Goal: Task Accomplishment & Management: Use online tool/utility

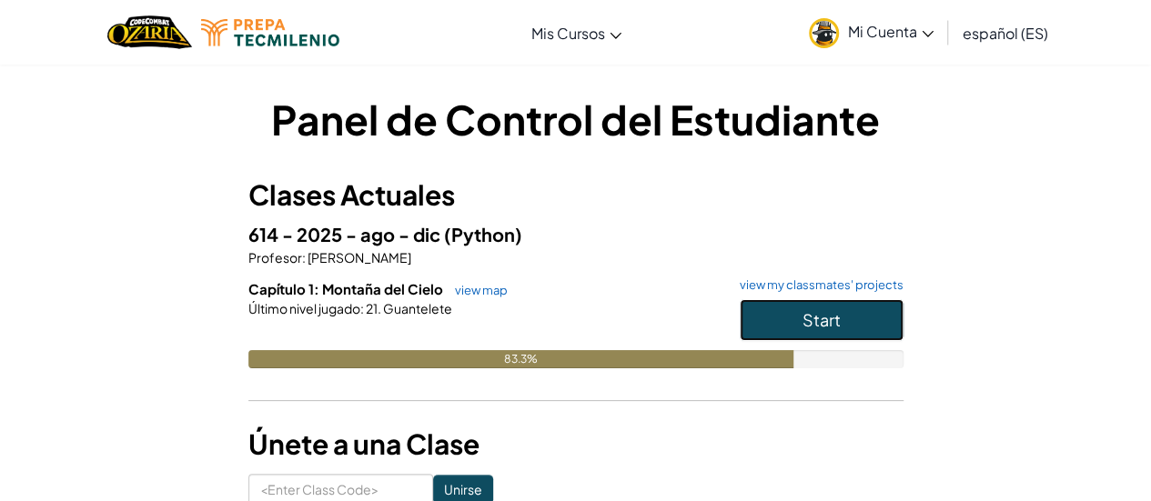
click at [775, 330] on button "Start" at bounding box center [822, 320] width 164 height 42
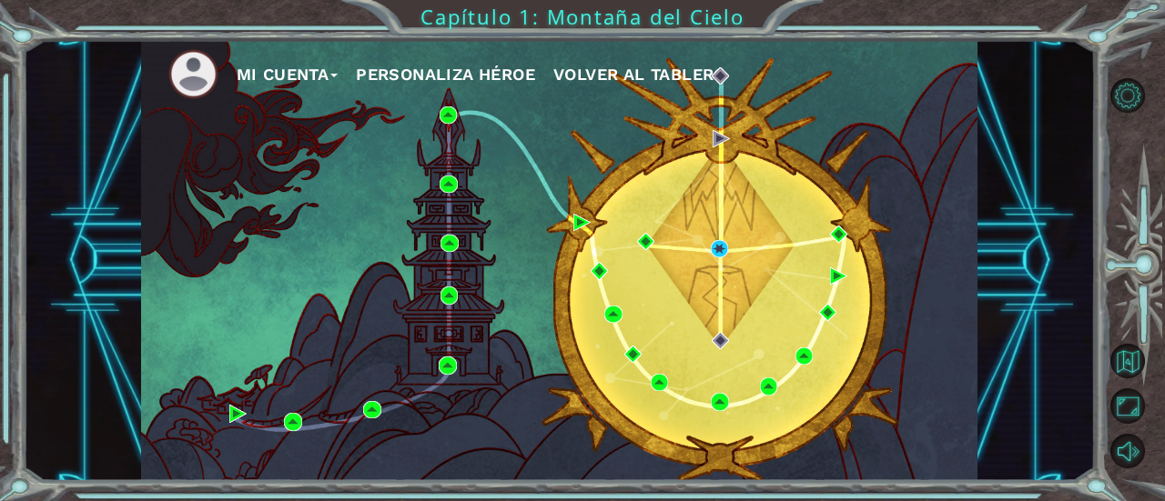
click at [761, 338] on div "Mi Cuenta Personaliza Héroe Volver al Tablero" at bounding box center [559, 260] width 837 height 441
drag, startPoint x: 761, startPoint y: 338, endPoint x: 749, endPoint y: 361, distance: 26.4
click at [749, 361] on div "Mi Cuenta Personaliza Héroe Volver al Tablero" at bounding box center [559, 260] width 837 height 441
click at [741, 301] on div "Mi Cuenta Personaliza Héroe Volver al Tablero" at bounding box center [559, 260] width 837 height 441
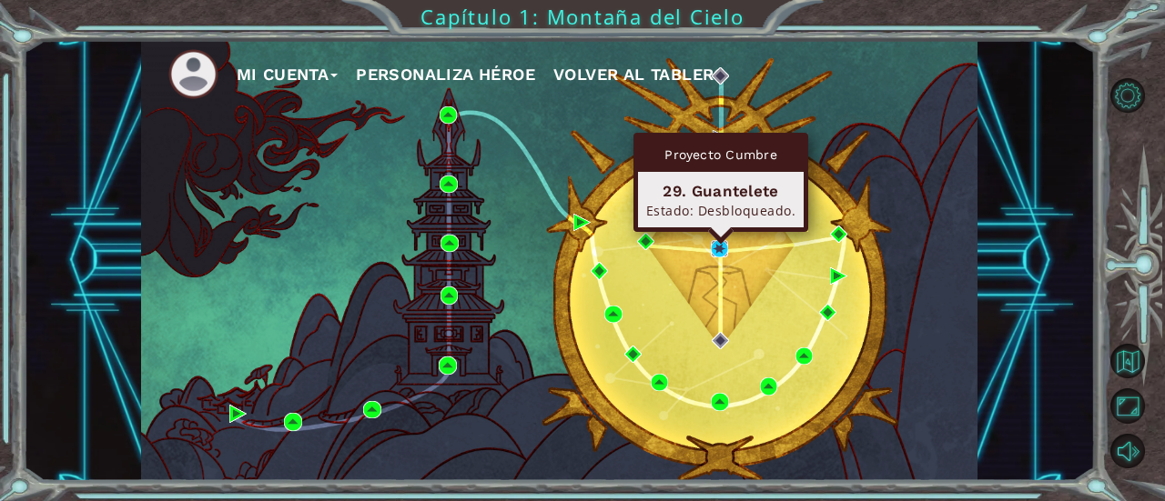
click at [718, 250] on img at bounding box center [719, 248] width 17 height 17
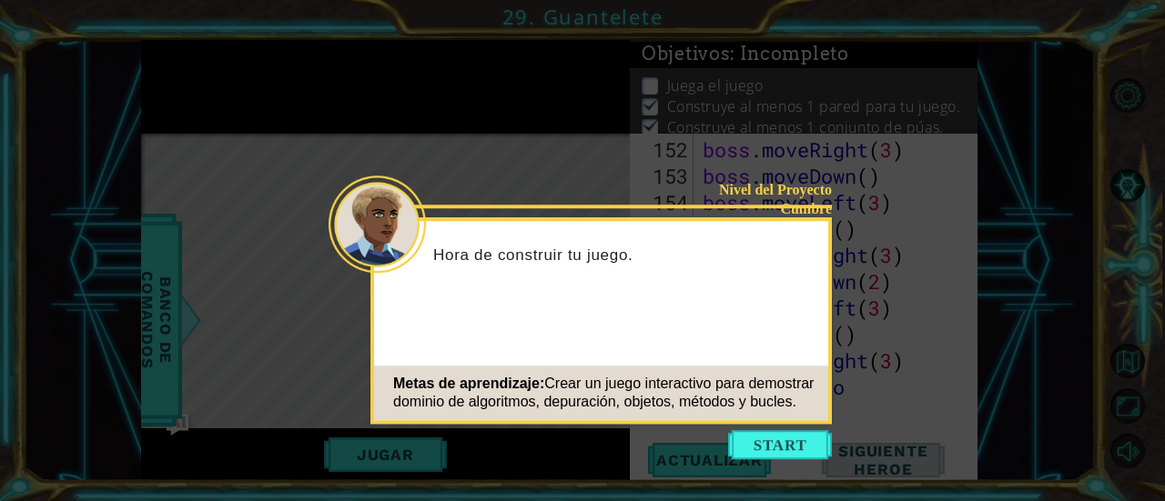
scroll to position [5119, 0]
click at [765, 436] on button "Start" at bounding box center [780, 444] width 104 height 29
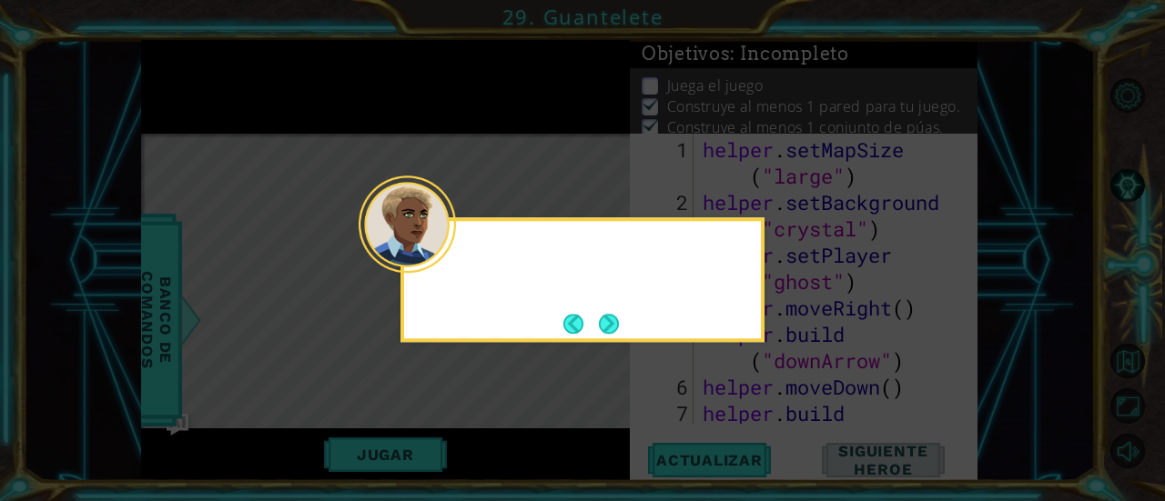
scroll to position [0, 0]
click at [613, 316] on button "Next" at bounding box center [609, 324] width 20 height 20
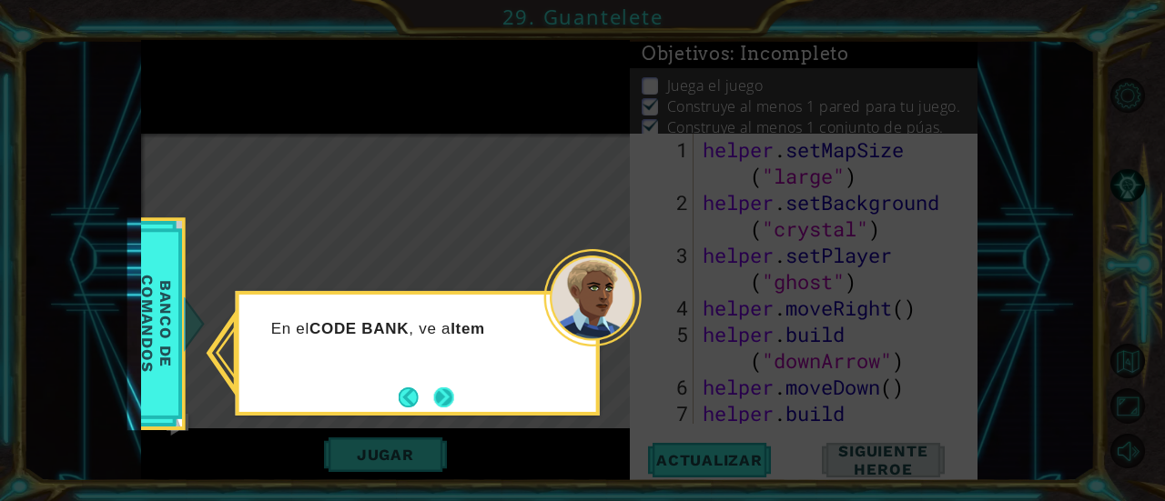
click at [443, 395] on button "Next" at bounding box center [444, 398] width 20 height 20
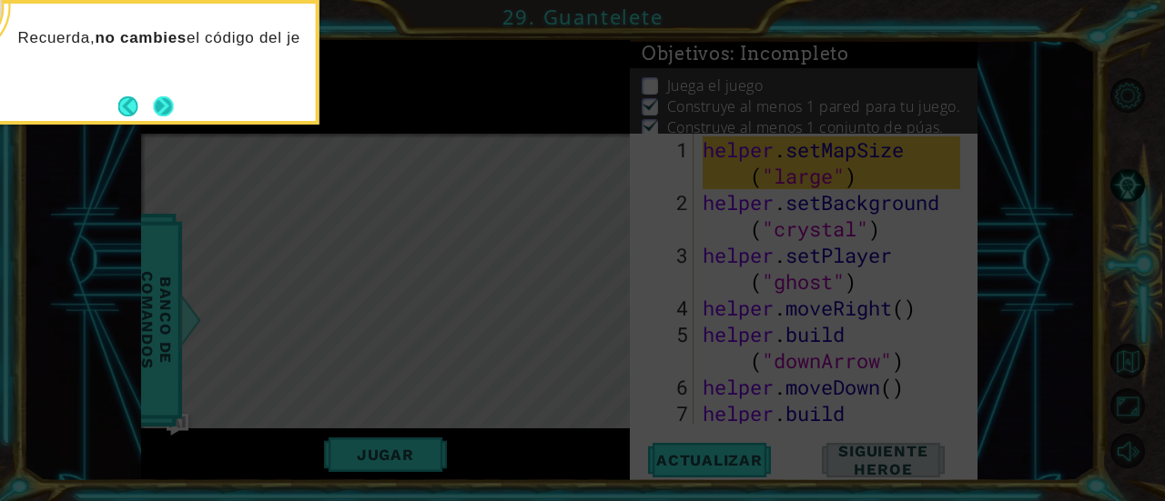
click at [165, 104] on button "Next" at bounding box center [164, 106] width 20 height 20
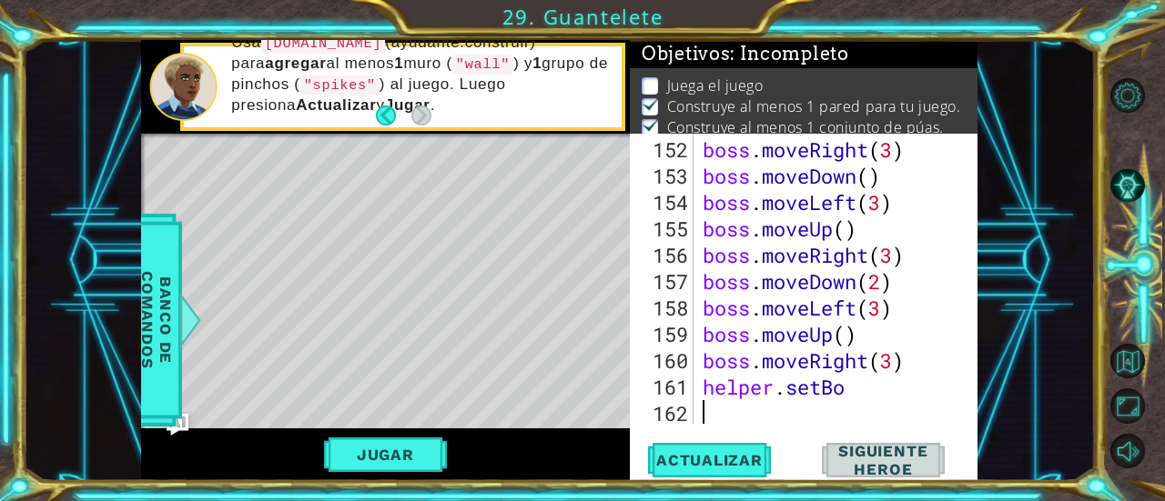
scroll to position [5119, 0]
click at [391, 443] on button "Jugar" at bounding box center [385, 455] width 123 height 35
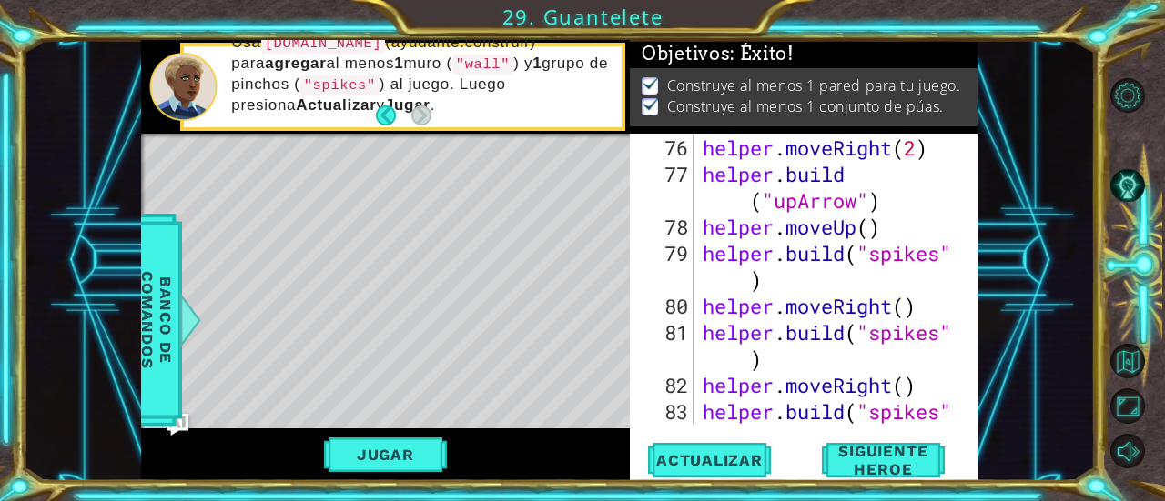
scroll to position [2588, 0]
click at [721, 278] on div "helper . moveRight ( 2 ) helper . build ( "upArrow" ) helper . moveUp ( ) helpe…" at bounding box center [834, 319] width 270 height 369
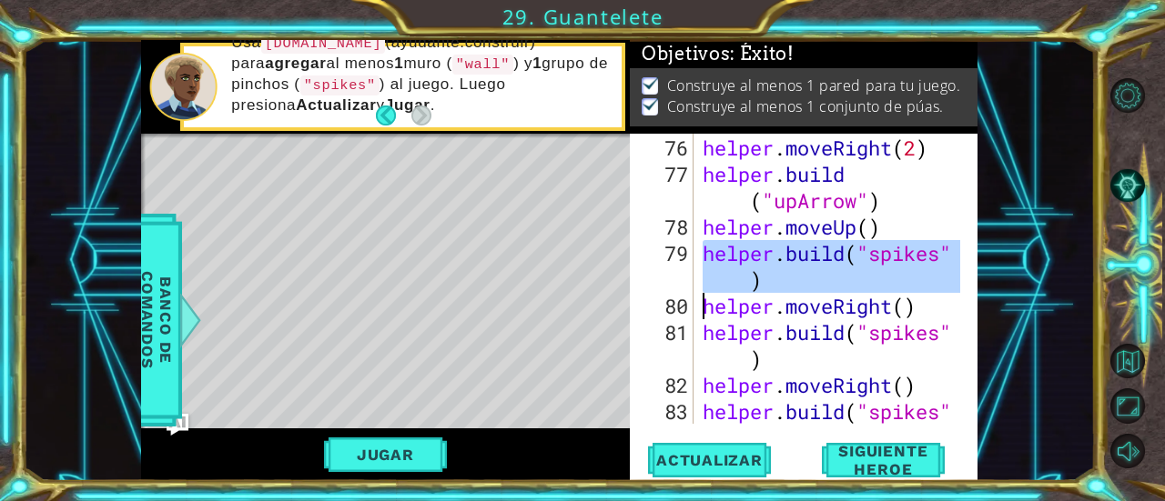
click at [721, 278] on div "helper . moveRight ( 2 ) helper . build ( "upArrow" ) helper . moveUp ( ) helpe…" at bounding box center [834, 319] width 270 height 369
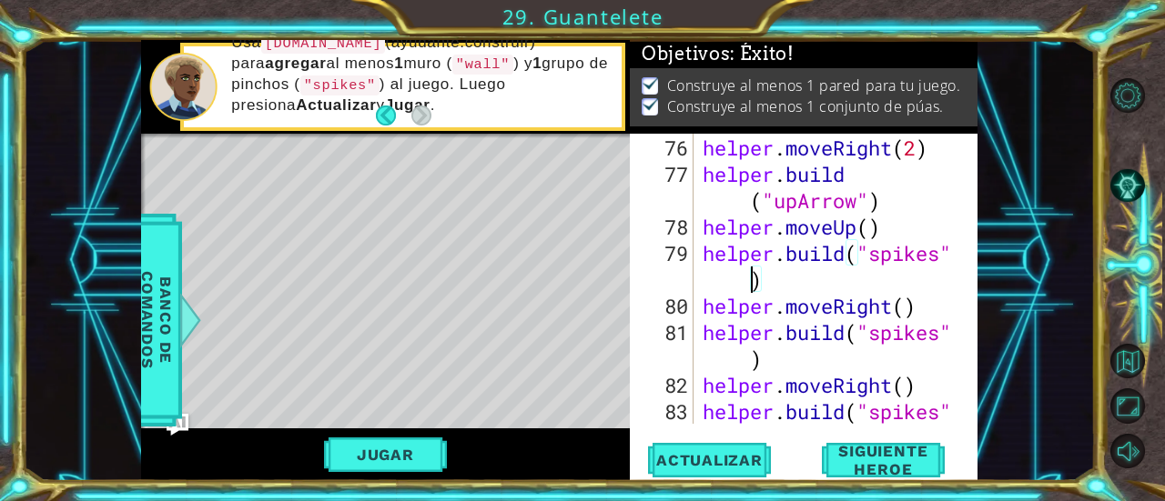
click at [721, 278] on div "helper . moveRight ( 2 ) helper . build ( "upArrow" ) helper . moveUp ( ) helpe…" at bounding box center [834, 319] width 270 height 369
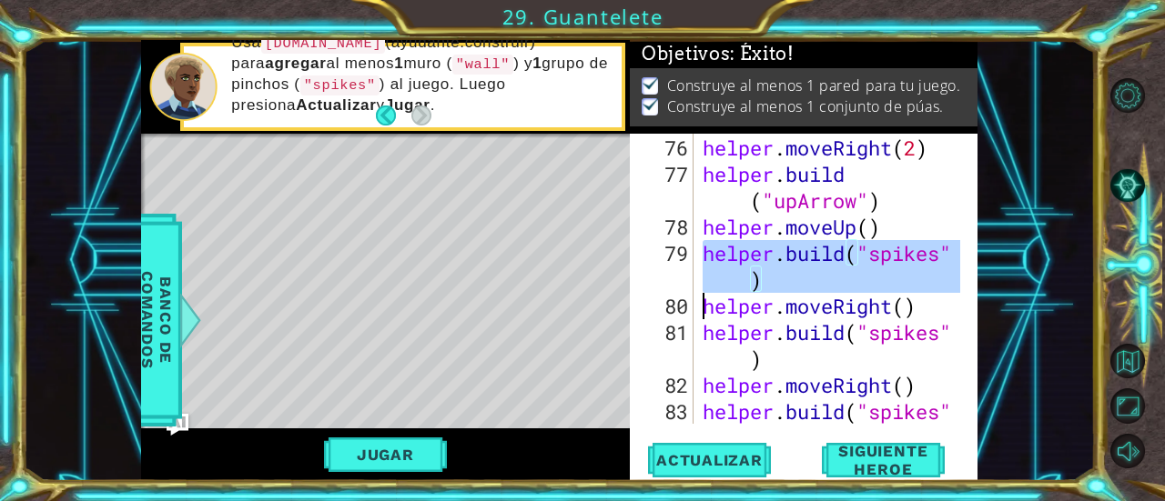
click at [721, 278] on div "helper . moveRight ( 2 ) helper . build ( "upArrow" ) helper . moveUp ( ) helpe…" at bounding box center [834, 319] width 270 height 369
click at [719, 288] on div "helper . moveRight ( 2 ) helper . build ( "upArrow" ) helper . moveUp ( ) helpe…" at bounding box center [829, 279] width 261 height 290
type textarea "[DOMAIN_NAME]("spikes")"
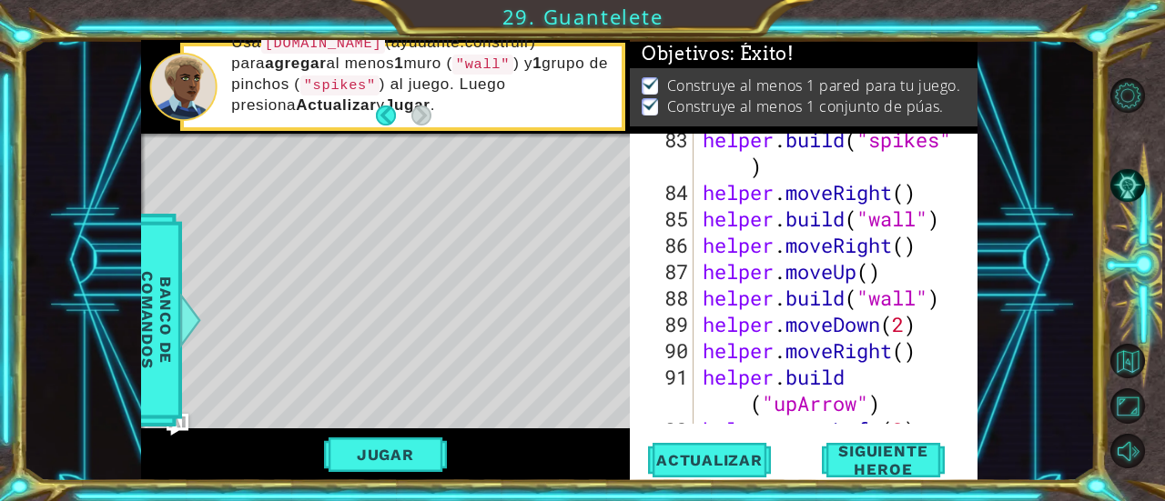
scroll to position [2861, 0]
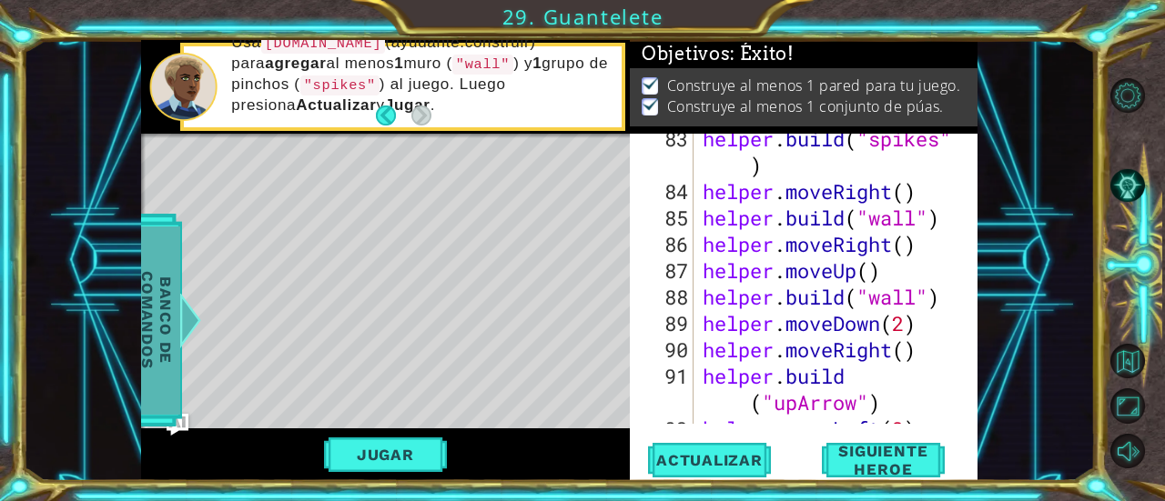
click at [146, 327] on span "Banco de comandos" at bounding box center [156, 321] width 47 height 188
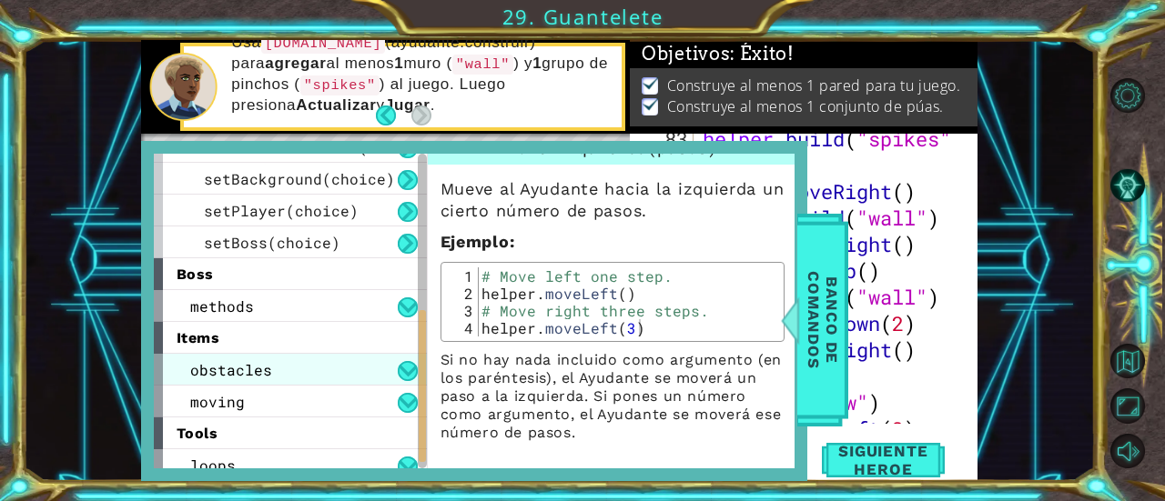
scroll to position [322, 0]
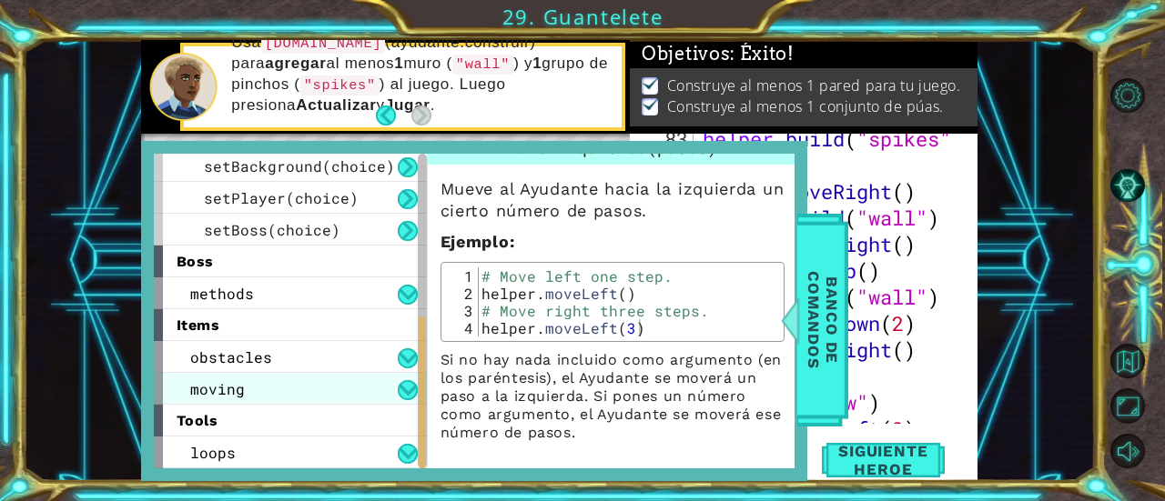
click at [274, 383] on div "moving" at bounding box center [290, 389] width 273 height 32
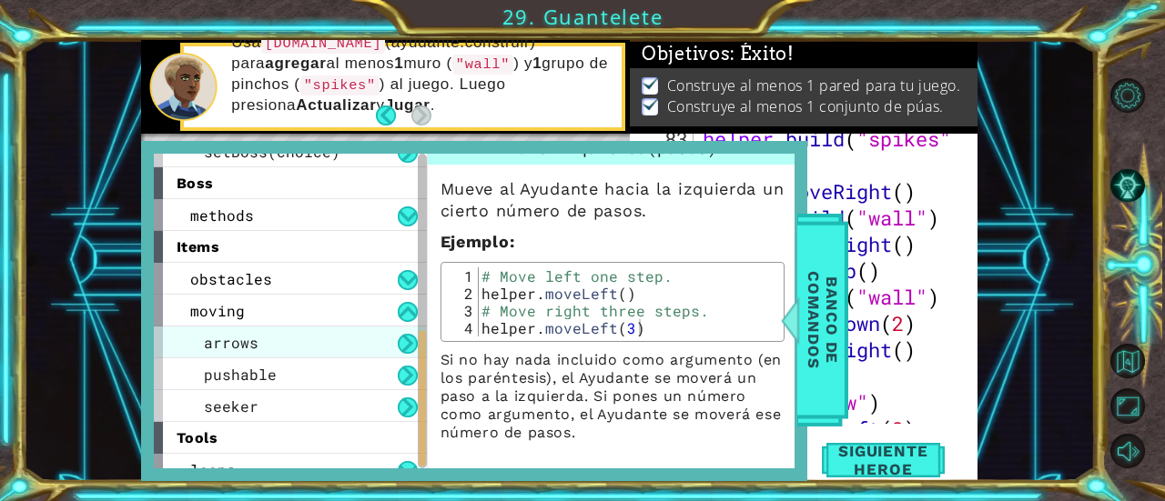
scroll to position [417, 0]
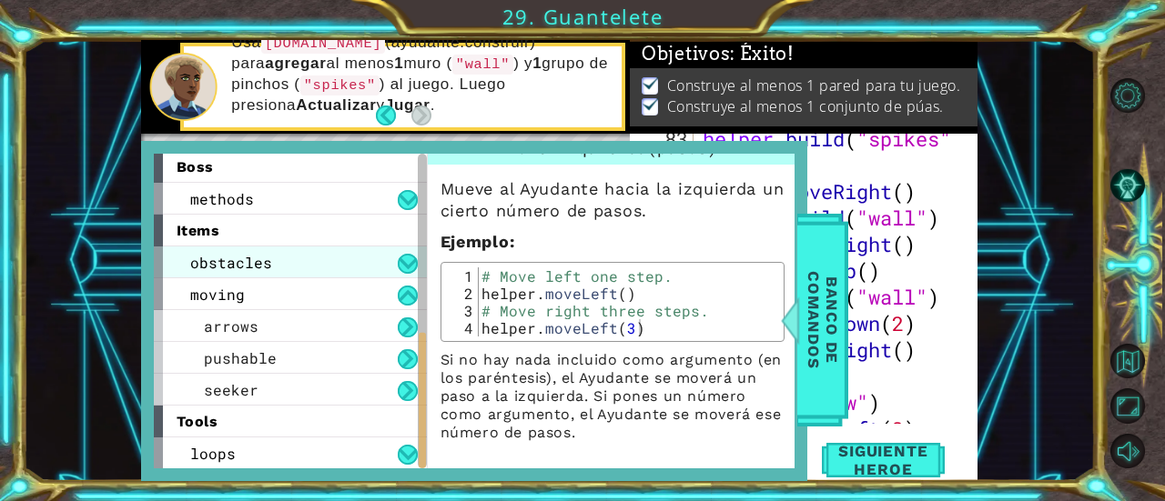
click at [256, 258] on span "obstacles" at bounding box center [231, 262] width 82 height 19
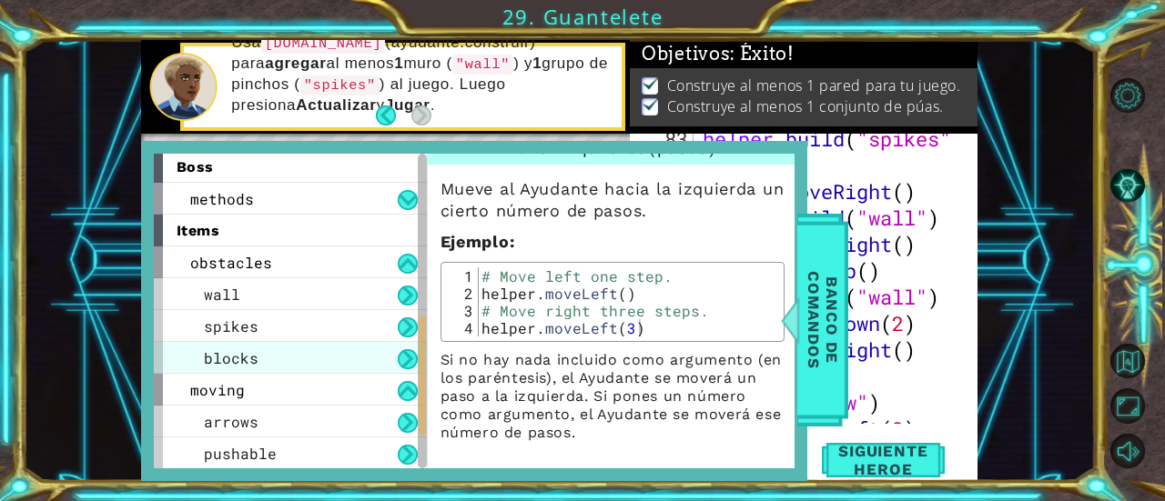
click at [225, 363] on span "blocks" at bounding box center [231, 357] width 55 height 19
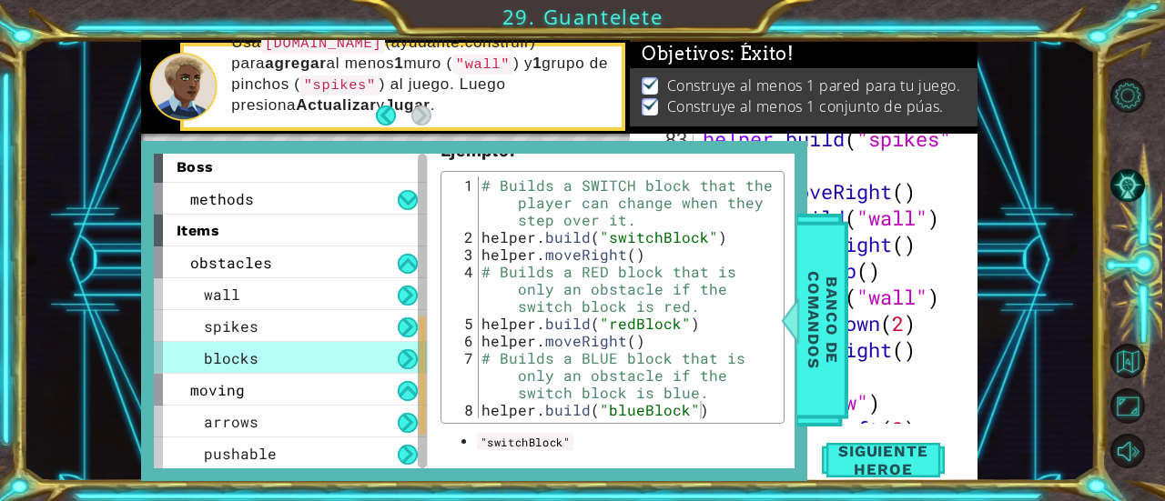
scroll to position [347, 0]
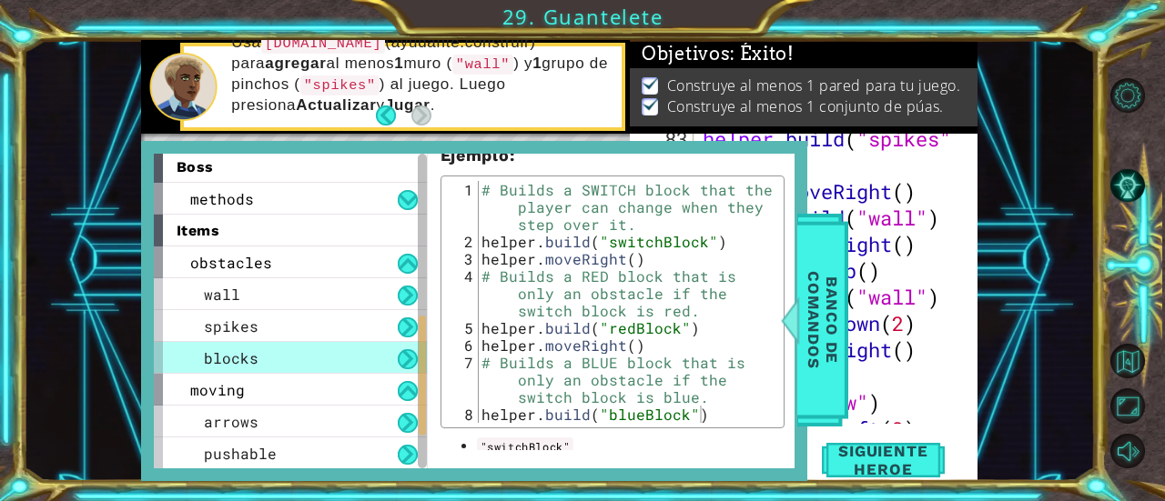
type textarea "# Builds a RED block that is only an obstacle if the switch block is red."
click at [632, 314] on div "# Builds a SWITCH block that the player can change when they step over it. help…" at bounding box center [628, 336] width 300 height 311
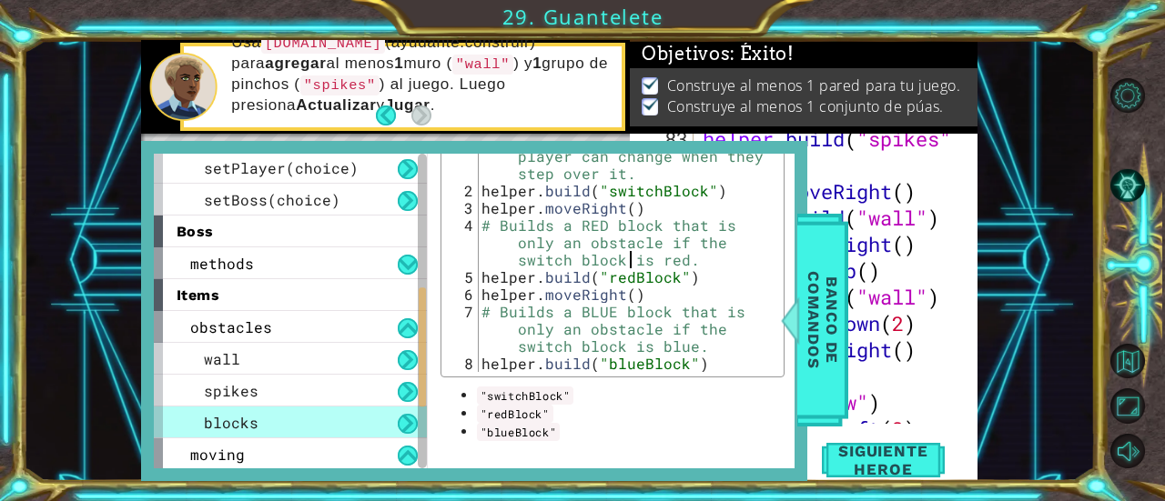
scroll to position [351, 0]
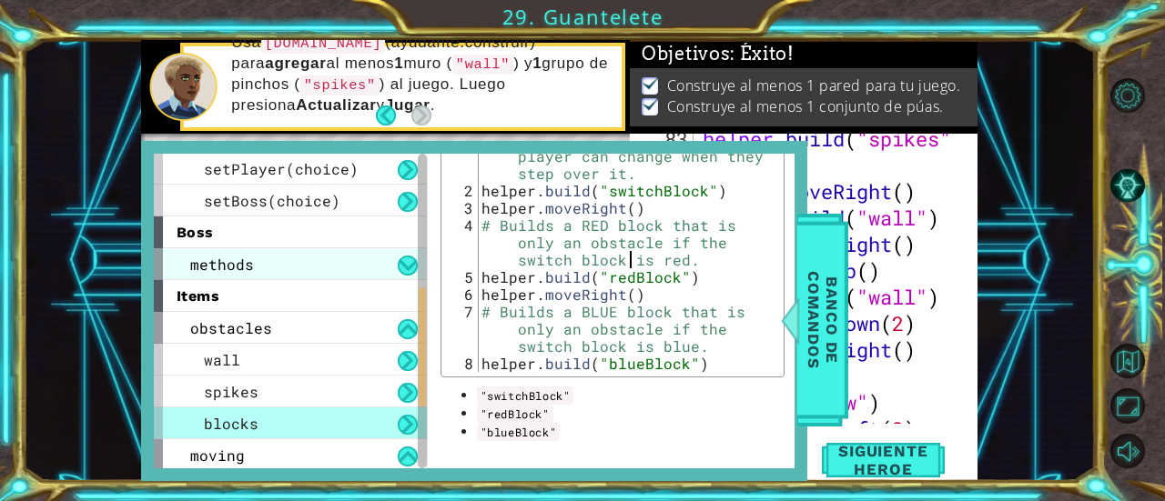
click at [226, 261] on span "methods" at bounding box center [222, 264] width 64 height 19
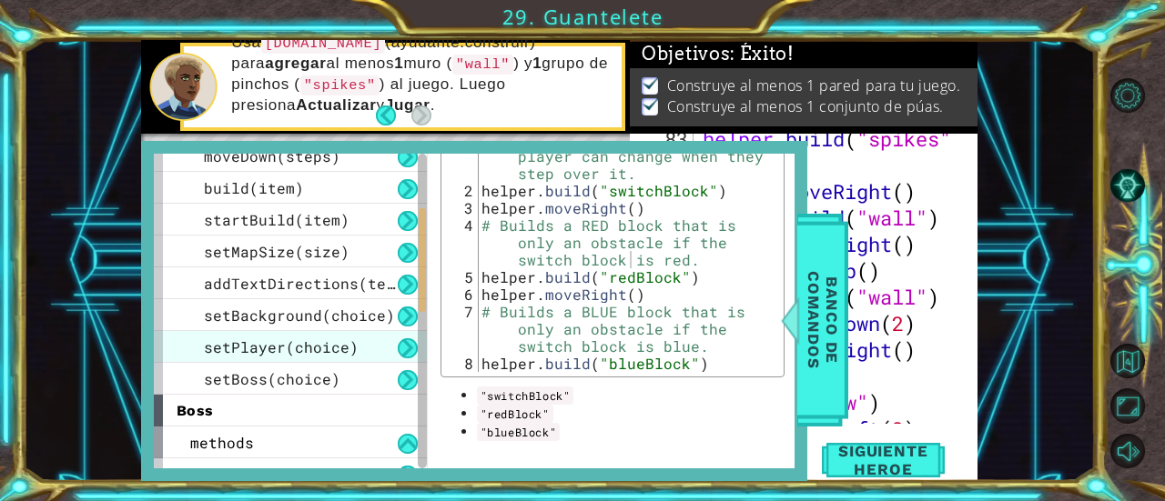
scroll to position [166, 0]
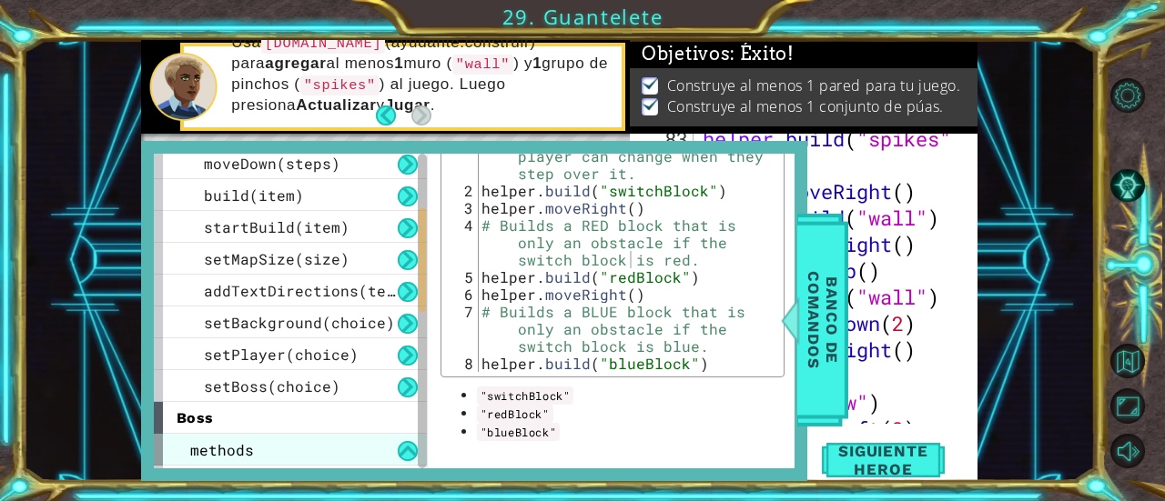
click at [173, 452] on div "methods" at bounding box center [290, 450] width 273 height 32
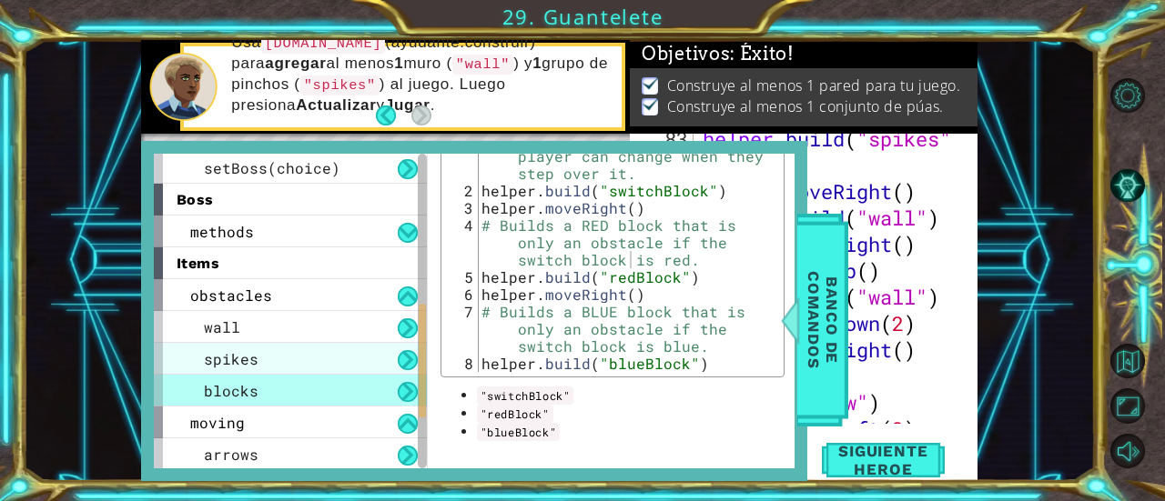
scroll to position [323, 0]
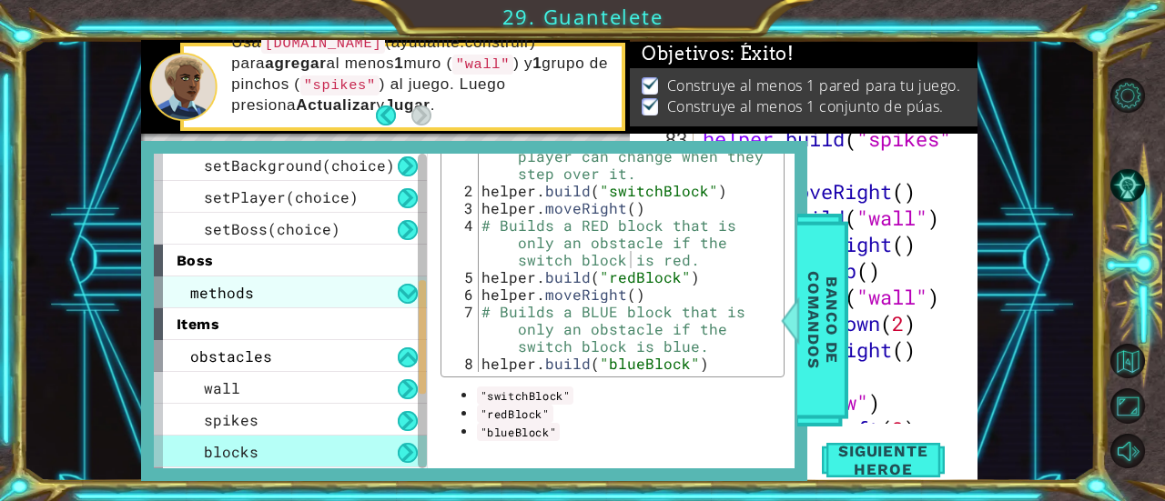
click at [246, 277] on div "methods" at bounding box center [290, 293] width 273 height 32
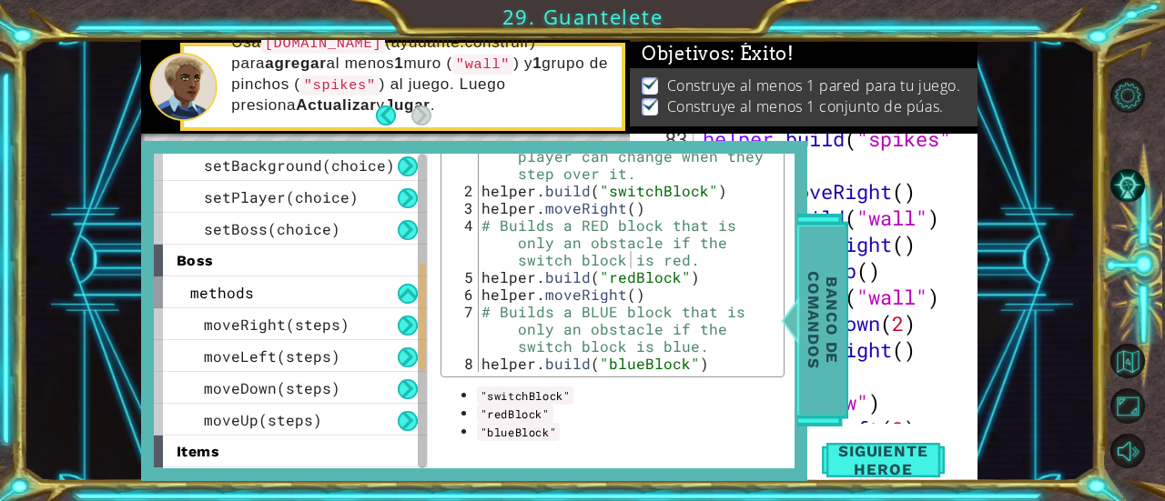
click at [790, 310] on div at bounding box center [789, 320] width 23 height 55
